Goal: Transaction & Acquisition: Purchase product/service

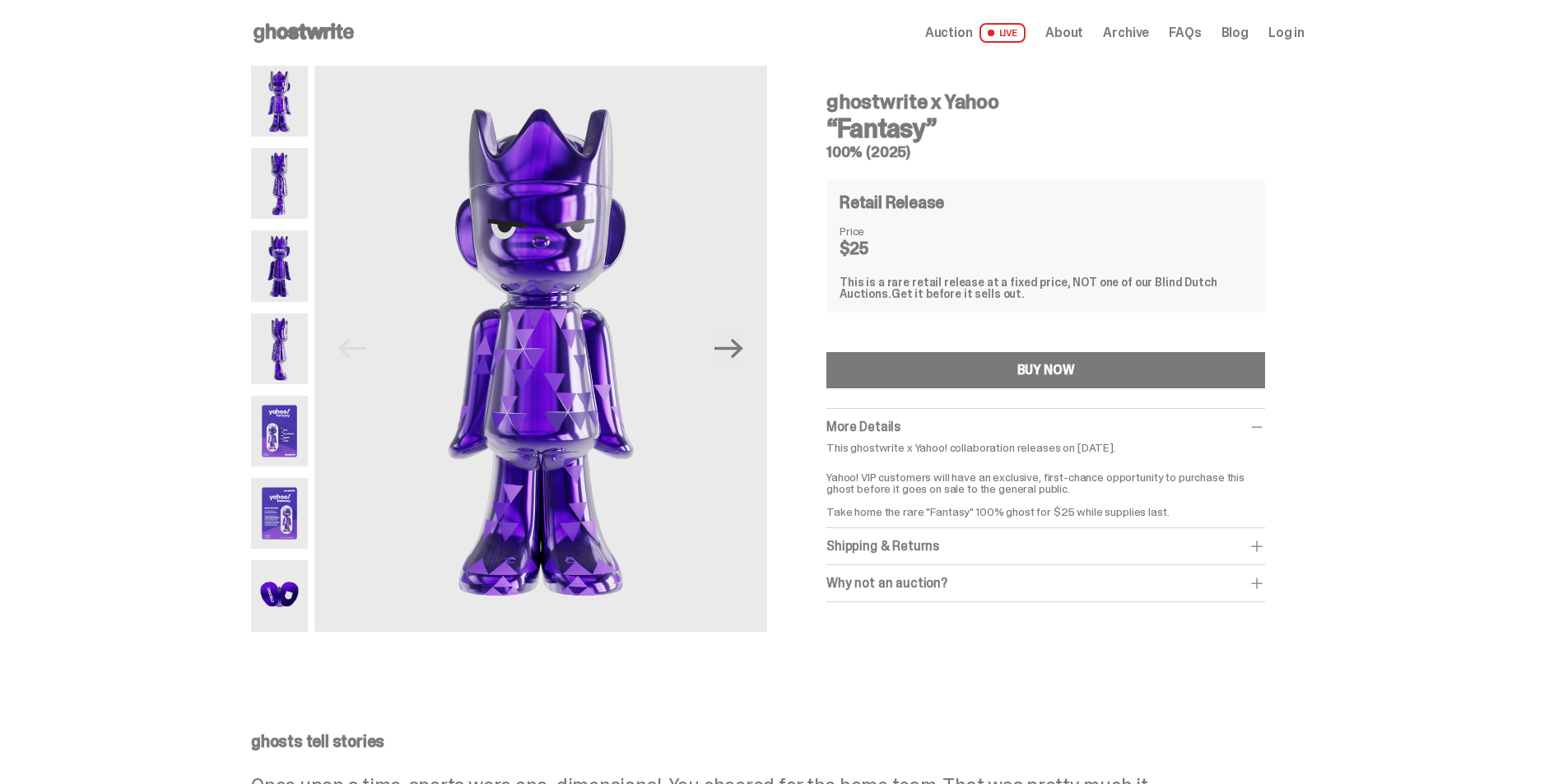
click at [276, 427] on img at bounding box center [279, 431] width 57 height 71
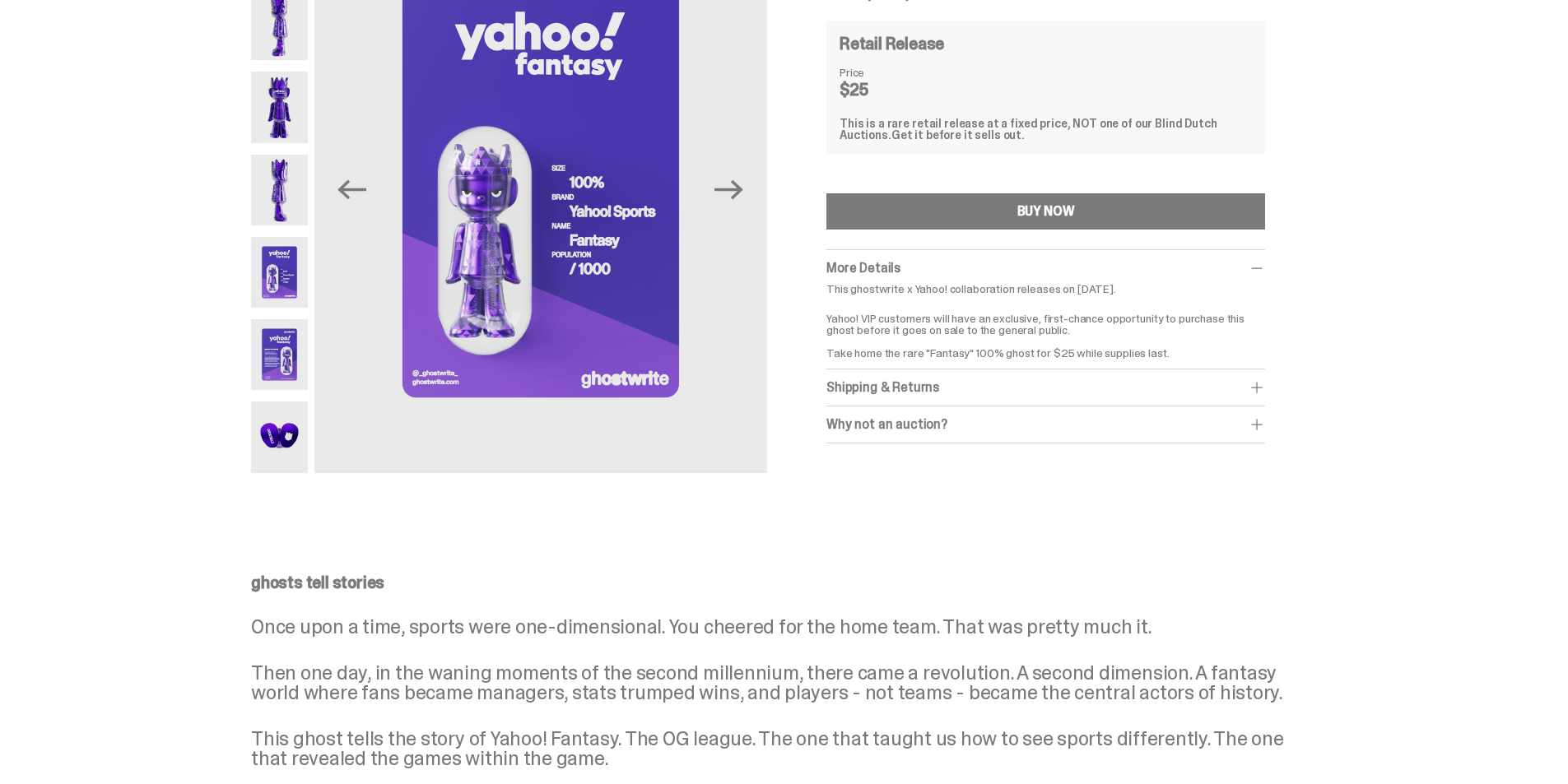
scroll to position [164, 0]
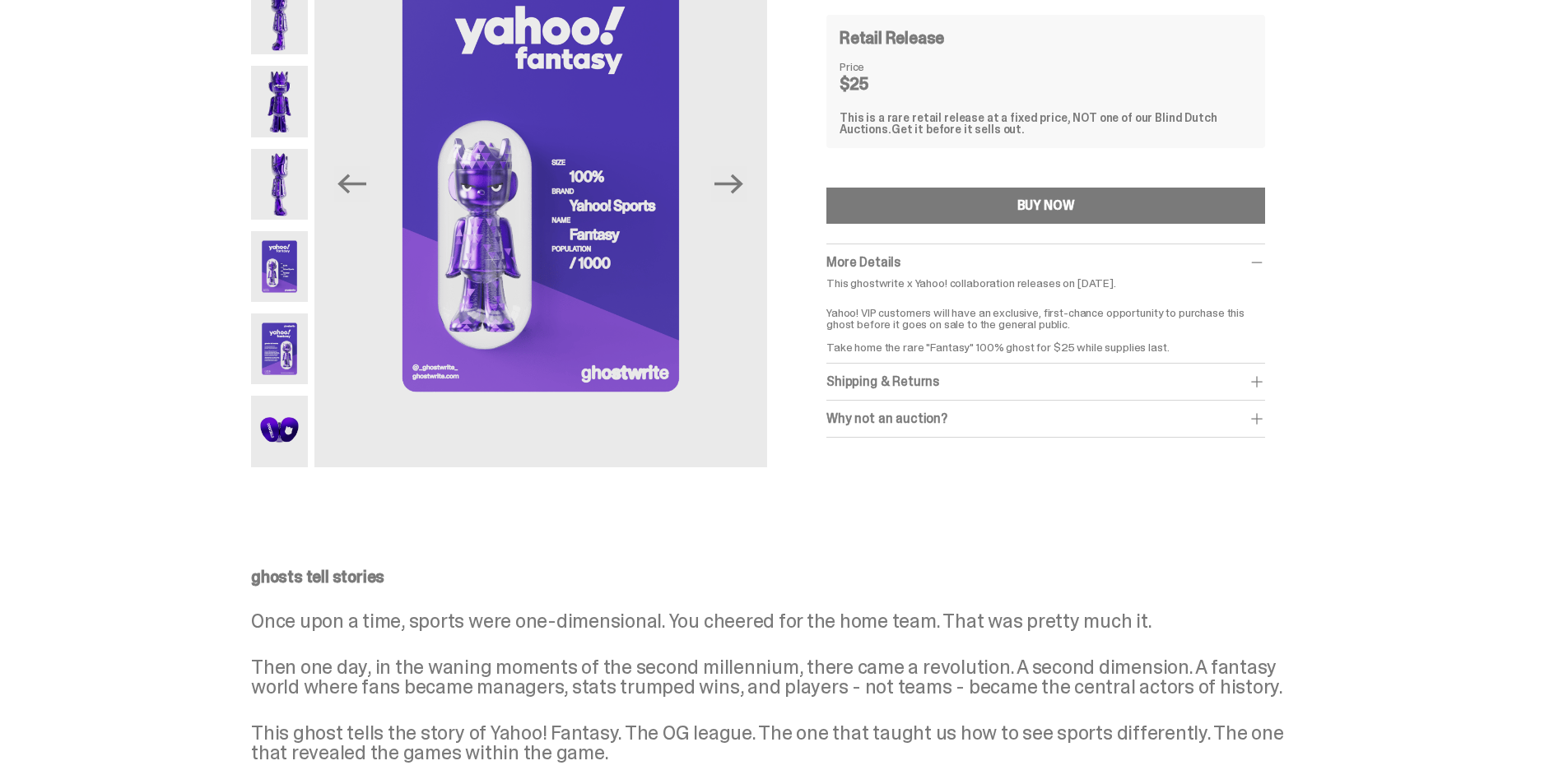
click at [275, 427] on img at bounding box center [279, 431] width 57 height 71
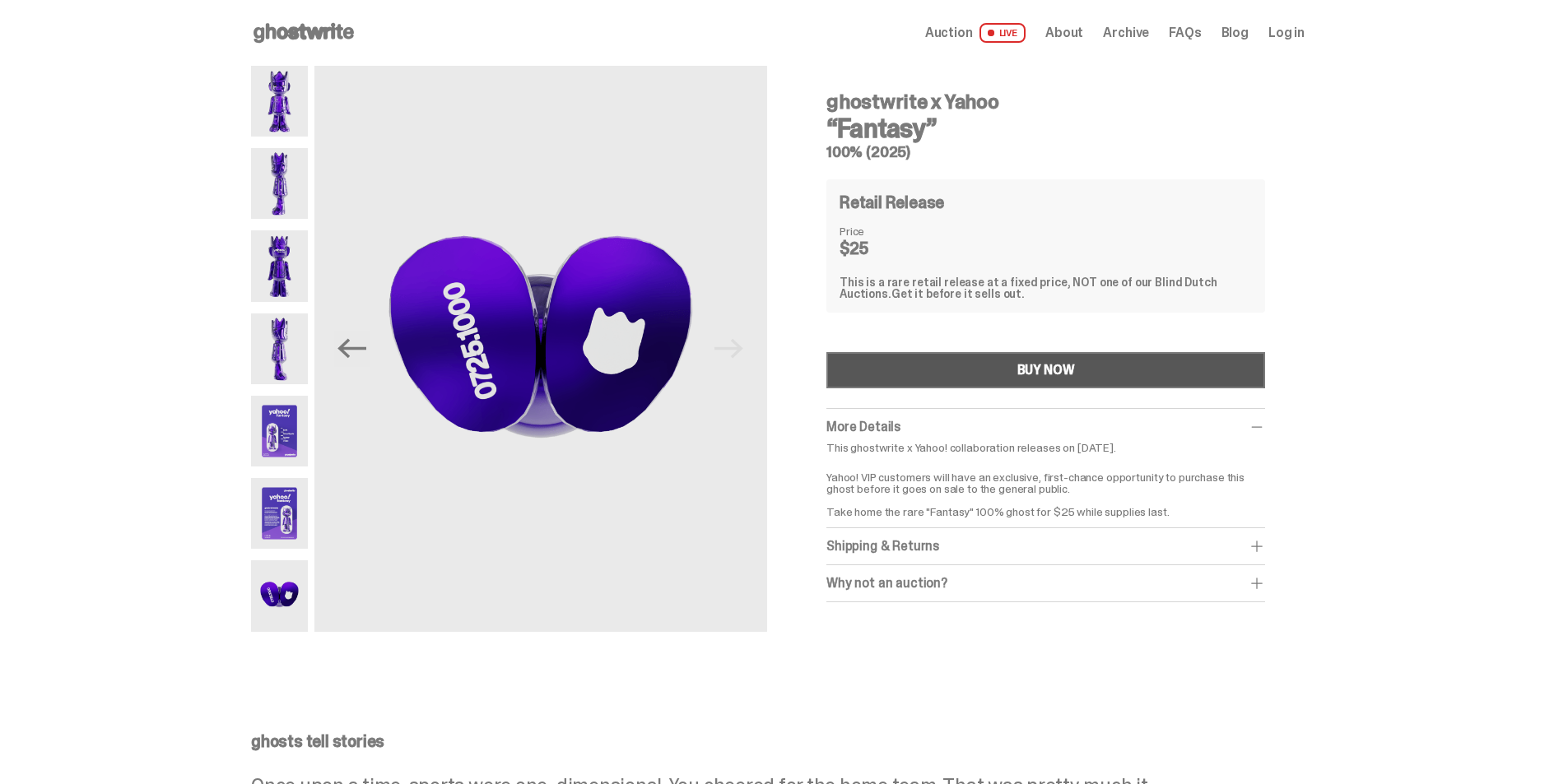
click at [955, 362] on button "BUY NOW" at bounding box center [1046, 369] width 438 height 36
